Goal: Transaction & Acquisition: Obtain resource

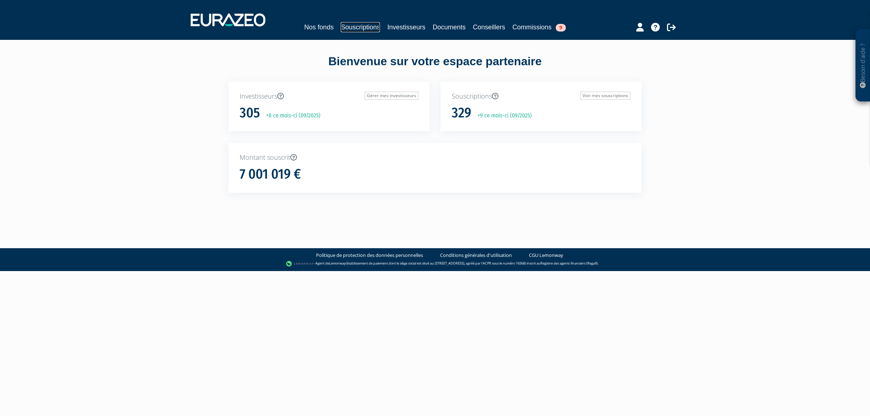
click at [343, 32] on link "Souscriptions" at bounding box center [360, 27] width 39 height 10
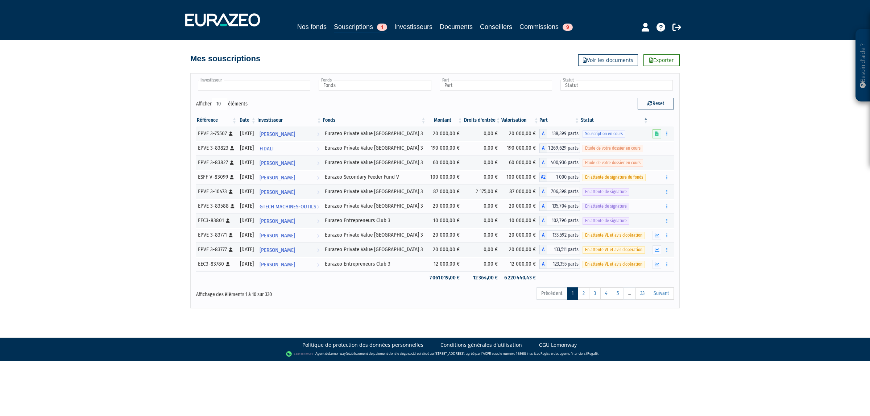
click at [247, 87] on input "text" at bounding box center [254, 85] width 112 height 11
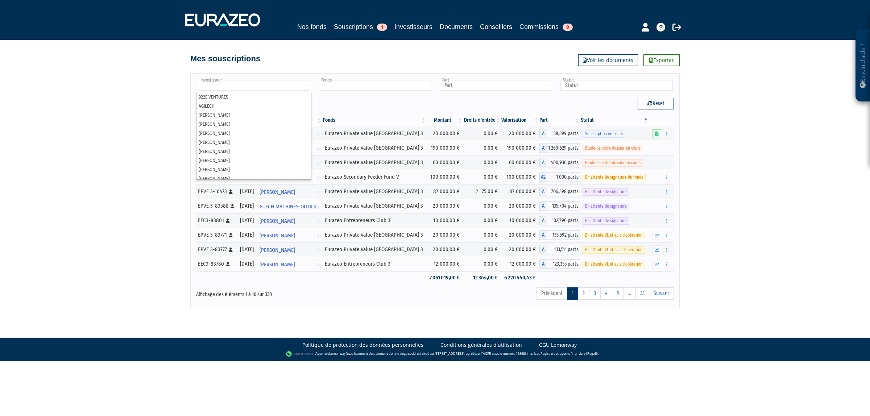
click at [336, 84] on input "text" at bounding box center [375, 85] width 112 height 11
type input "Investisseur"
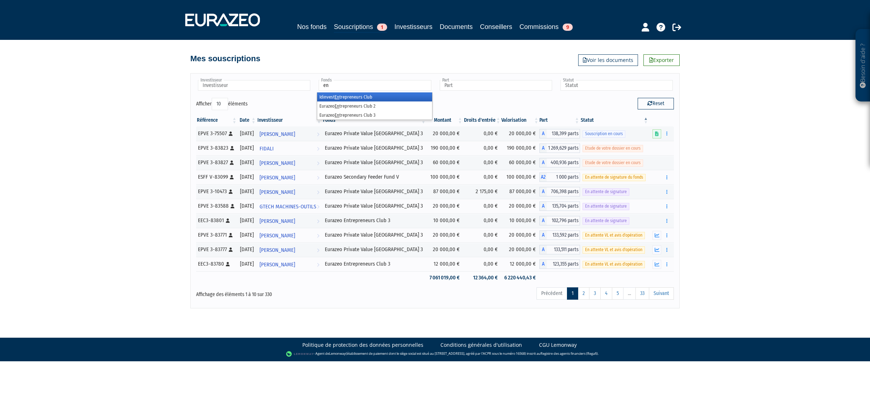
type input "e"
type input "eurazeo priva"
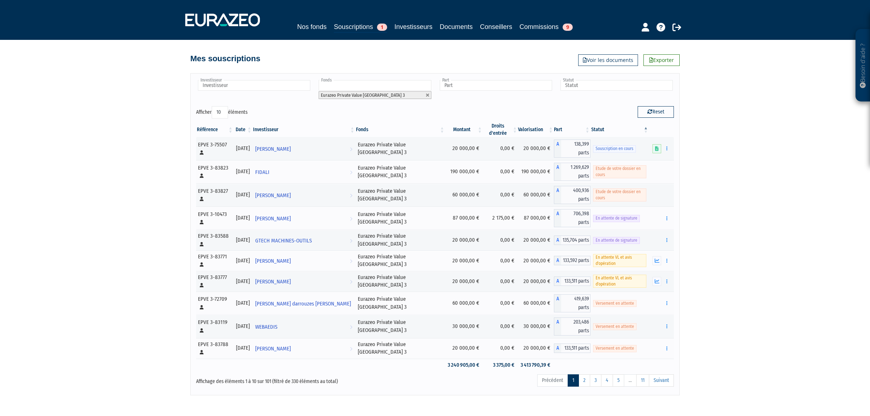
click at [591, 126] on th "Statut" at bounding box center [620, 130] width 58 height 15
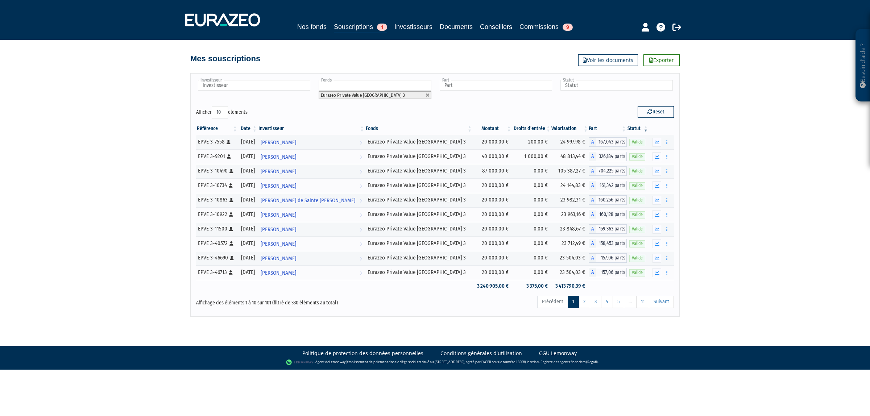
click at [630, 129] on th "Statut" at bounding box center [638, 129] width 22 height 12
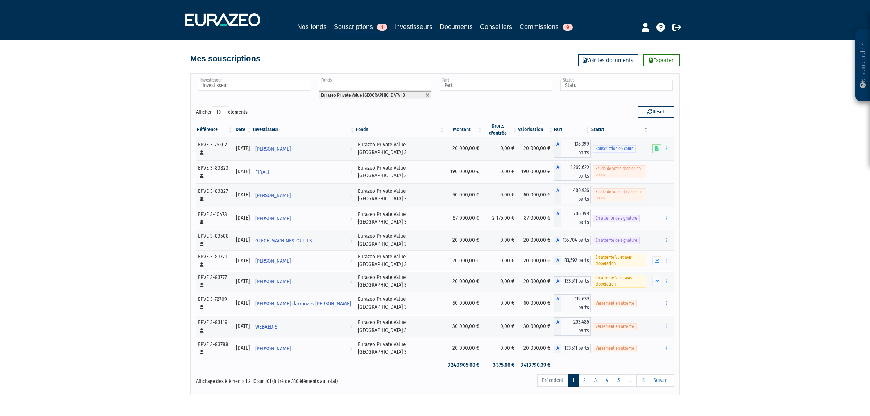
click at [630, 129] on th "Statut" at bounding box center [620, 130] width 58 height 15
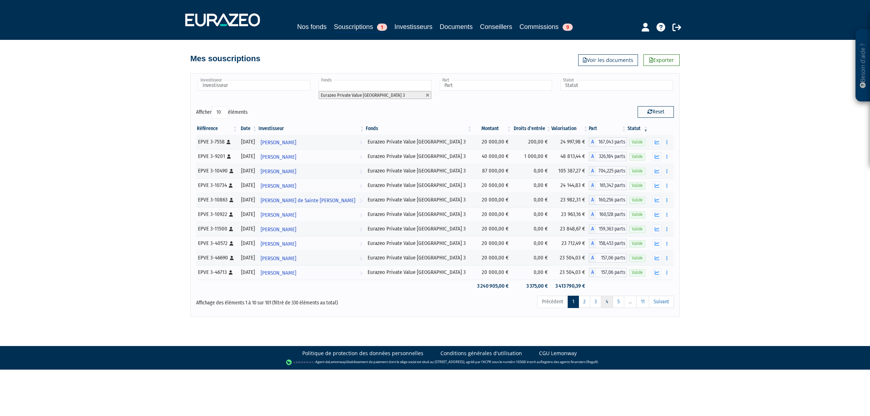
click at [608, 306] on link "4" at bounding box center [607, 302] width 12 height 12
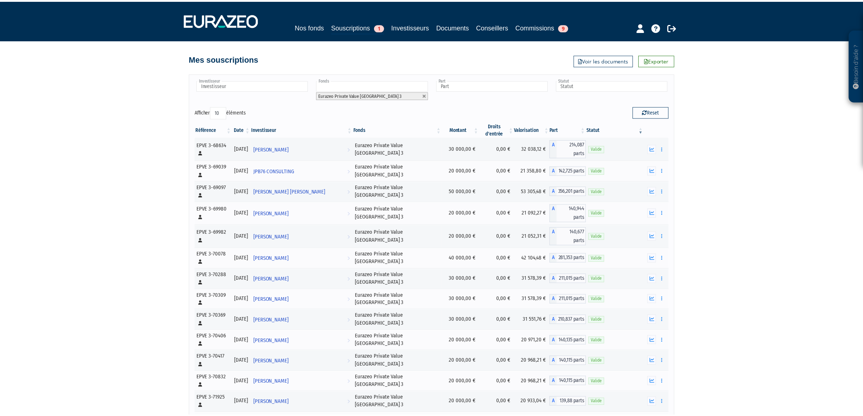
scroll to position [838, 0]
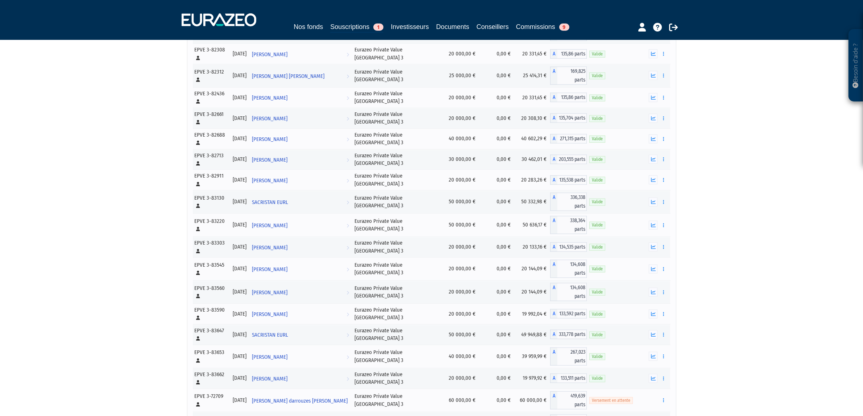
scroll to position [691, 0]
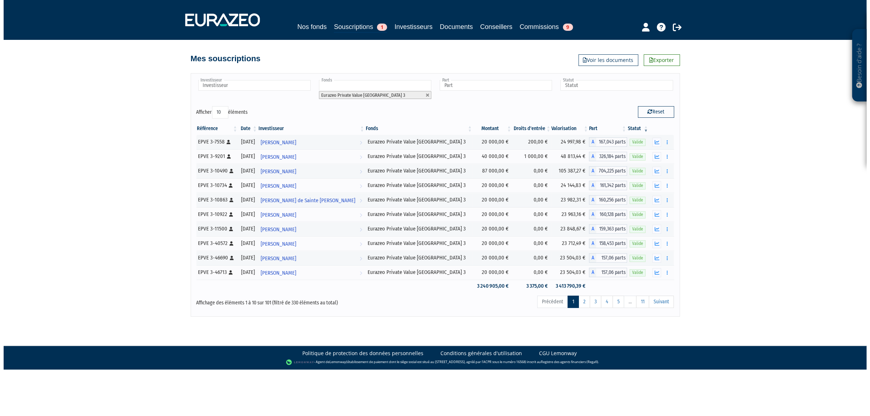
scroll to position [0, 0]
click at [663, 59] on link "Exporter" at bounding box center [661, 60] width 36 height 12
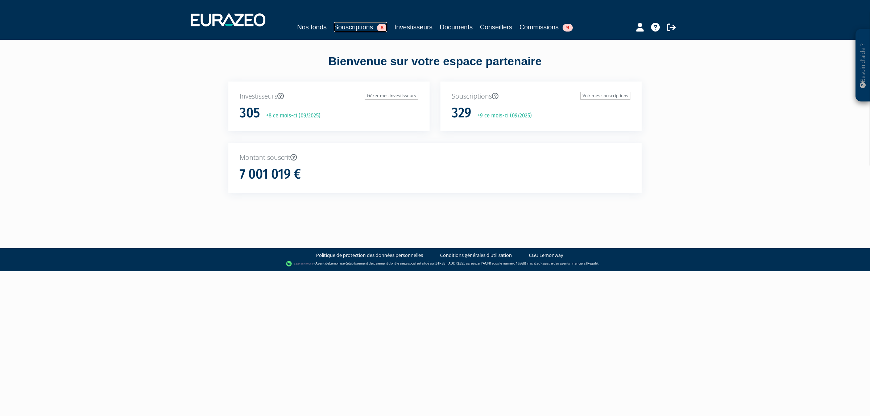
click at [363, 26] on link "Souscriptions 8" at bounding box center [360, 27] width 53 height 10
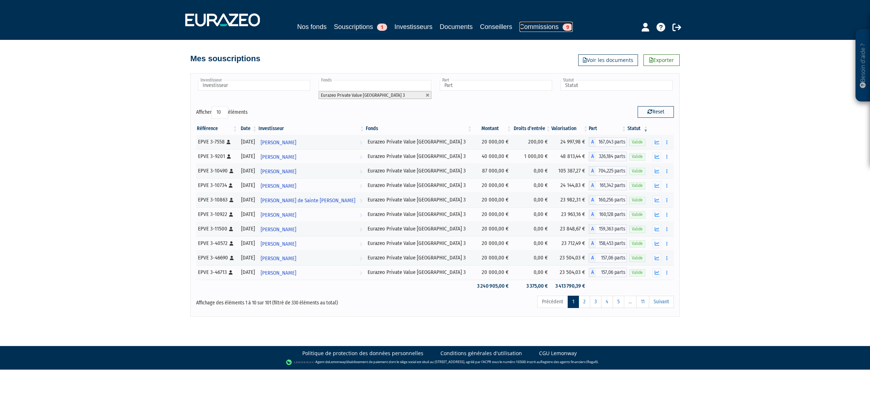
click at [544, 24] on link "Commissions 9" at bounding box center [546, 27] width 53 height 10
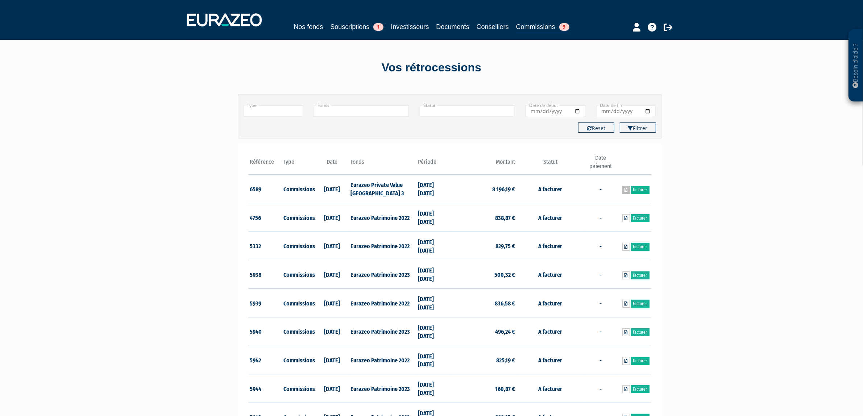
click at [622, 191] on link at bounding box center [626, 190] width 8 height 8
click at [325, 17] on div "Nos fonds Souscriptions 1 Investisseurs Documents Conseillers Commissions 9" at bounding box center [432, 20] width 500 height 27
click at [330, 22] on link "Souscriptions 1" at bounding box center [356, 27] width 53 height 10
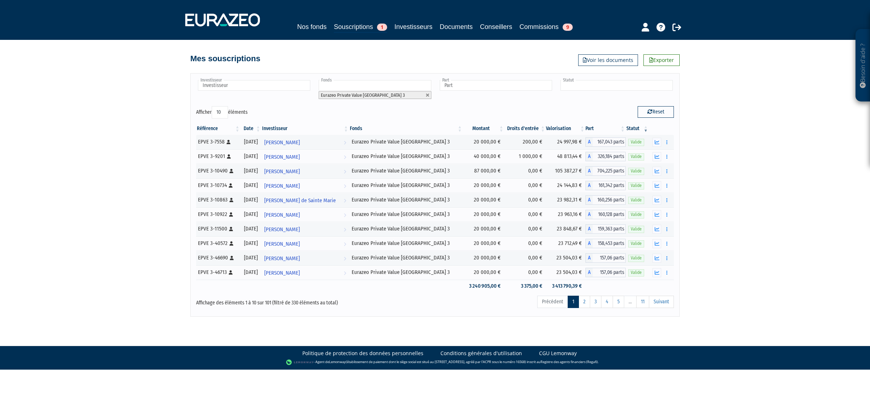
click at [583, 92] on ul at bounding box center [616, 85] width 115 height 13
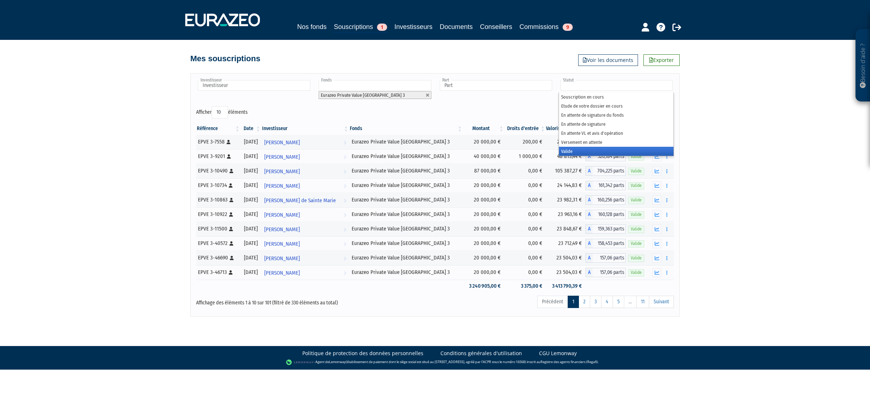
click at [584, 148] on li "Valide" at bounding box center [616, 151] width 115 height 9
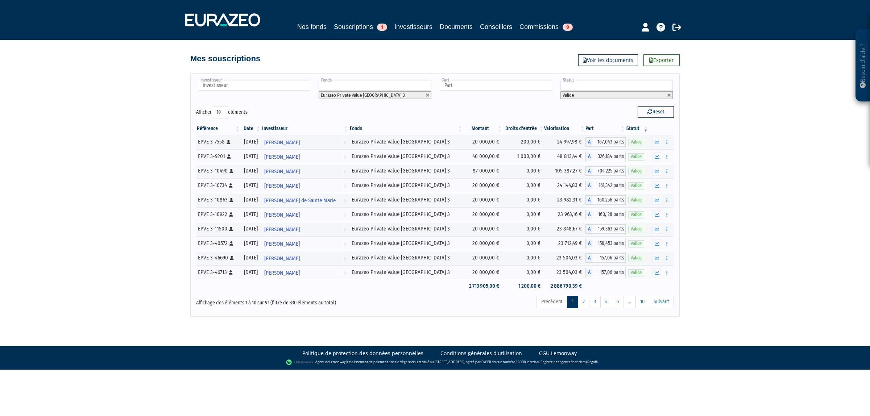
click at [761, 162] on div "Besoin d'aide ? × J'ai besoin d'aide Si vous avez une question à propos du fonc…" at bounding box center [435, 158] width 870 height 317
click at [580, 298] on link "2" at bounding box center [584, 302] width 12 height 12
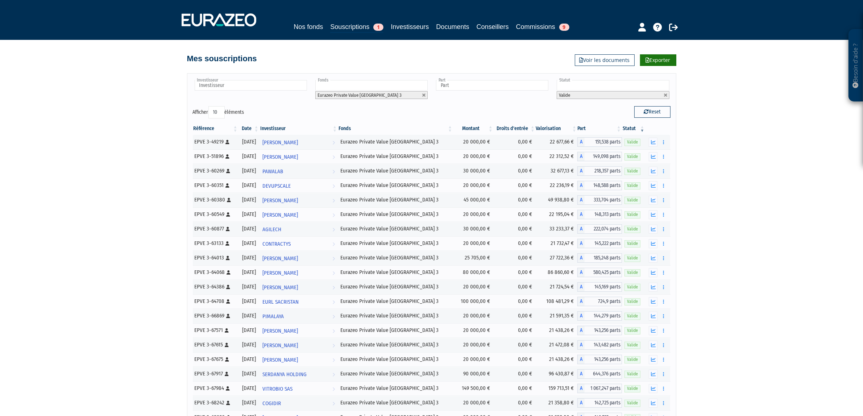
click at [665, 60] on link "Exporter" at bounding box center [658, 60] width 36 height 12
click at [425, 96] on link at bounding box center [424, 95] width 4 height 4
type input "Fonds"
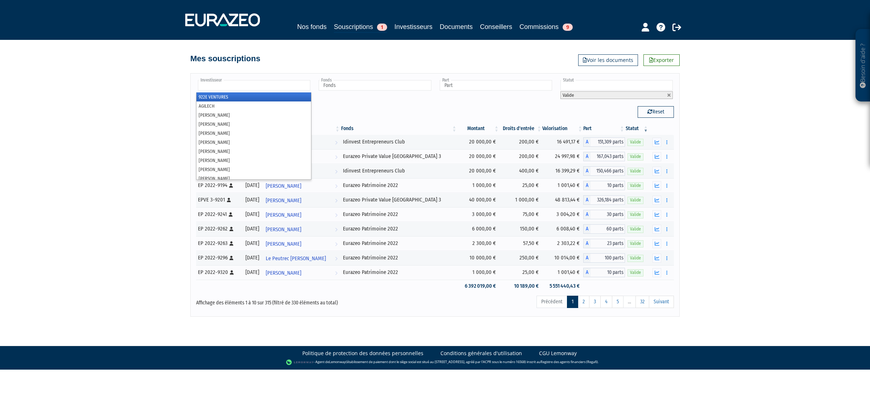
click at [268, 85] on input "text" at bounding box center [254, 85] width 112 height 11
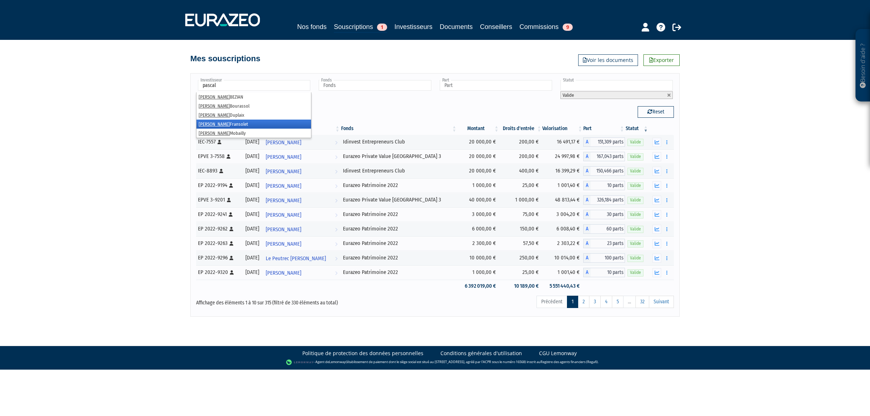
type input "pascal"
click at [234, 125] on li "[PERSON_NAME]" at bounding box center [253, 124] width 115 height 9
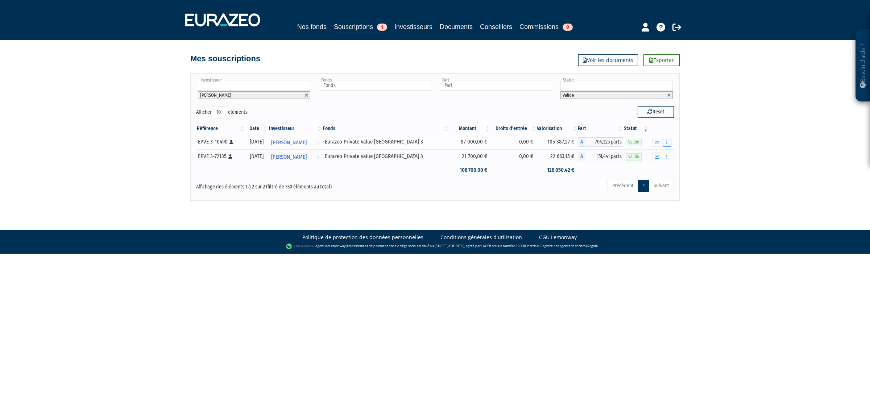
click at [666, 145] on icon "button" at bounding box center [666, 142] width 1 height 5
click at [715, 160] on div "Besoin d'aide ? × J'ai besoin d'aide Si vous avez une question à propos du fonc…" at bounding box center [435, 100] width 870 height 201
click at [646, 156] on td "Valide" at bounding box center [636, 156] width 26 height 15
click at [665, 157] on button "button" at bounding box center [667, 156] width 9 height 9
click at [644, 196] on link "Historique de rachat(s)" at bounding box center [639, 197] width 60 height 12
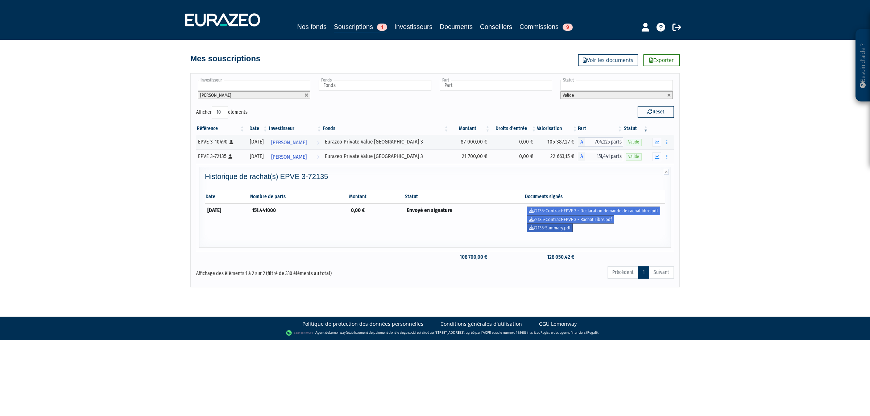
click at [569, 225] on link "72135-Summary.pdf" at bounding box center [550, 228] width 46 height 9
